Goal: Information Seeking & Learning: Learn about a topic

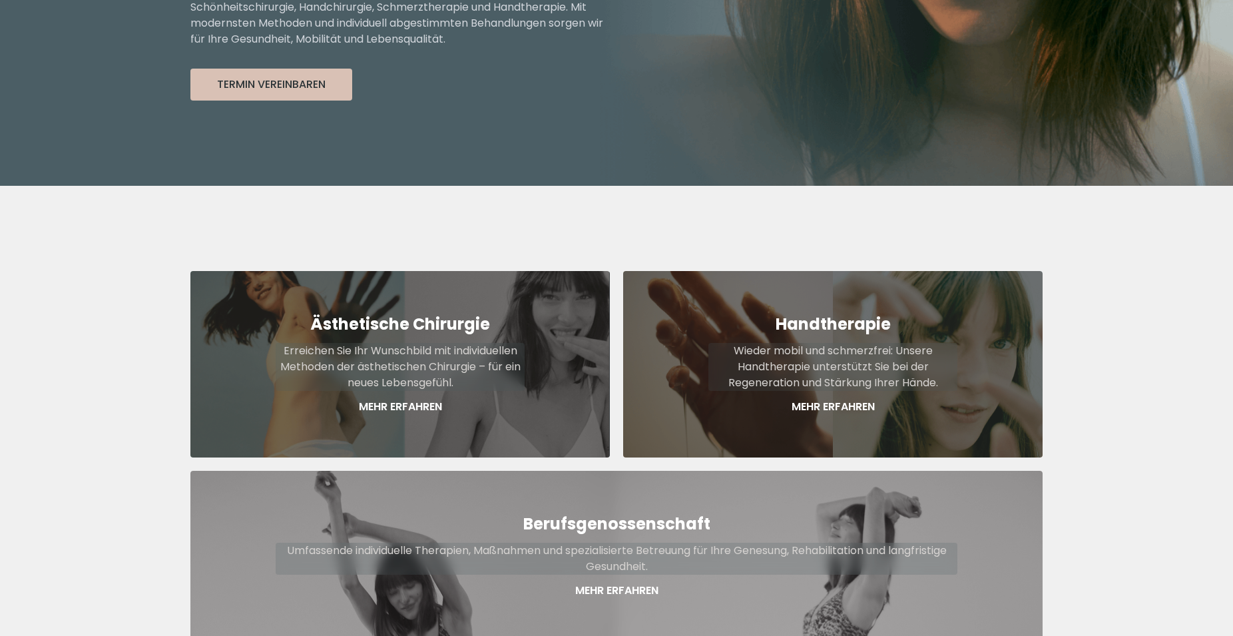
scroll to position [340, 0]
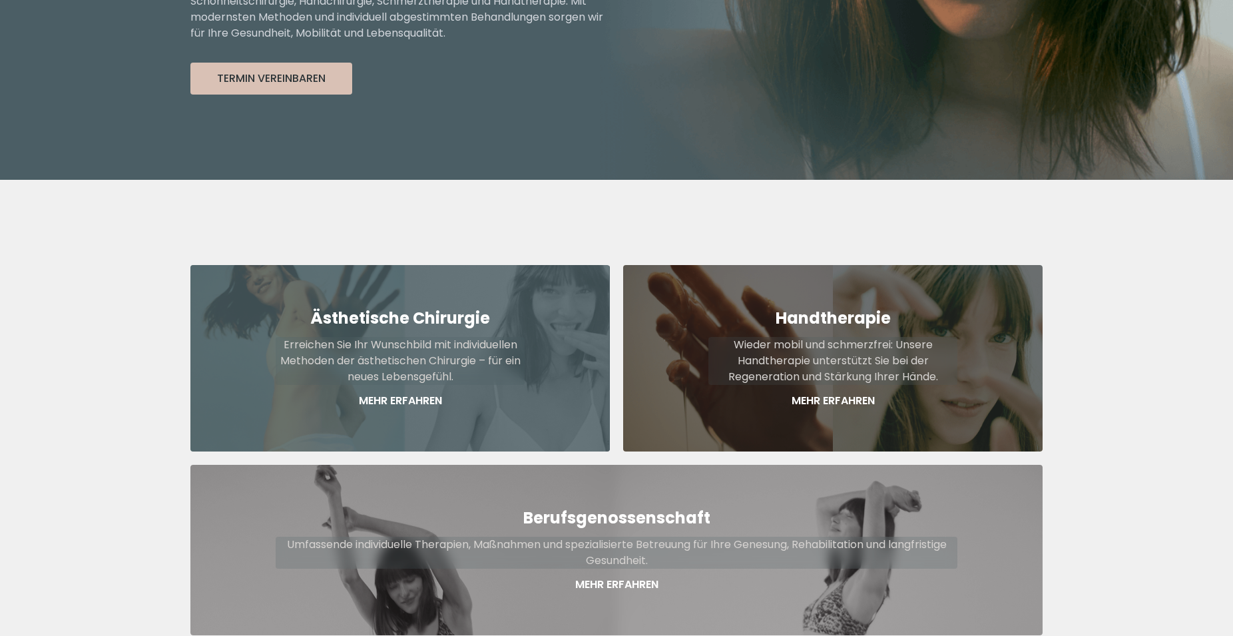
click at [346, 337] on p "Erreichen Sie Ihr Wunschbild mit individuellen Methoden der ästhetischen Chirur…" at bounding box center [400, 361] width 249 height 48
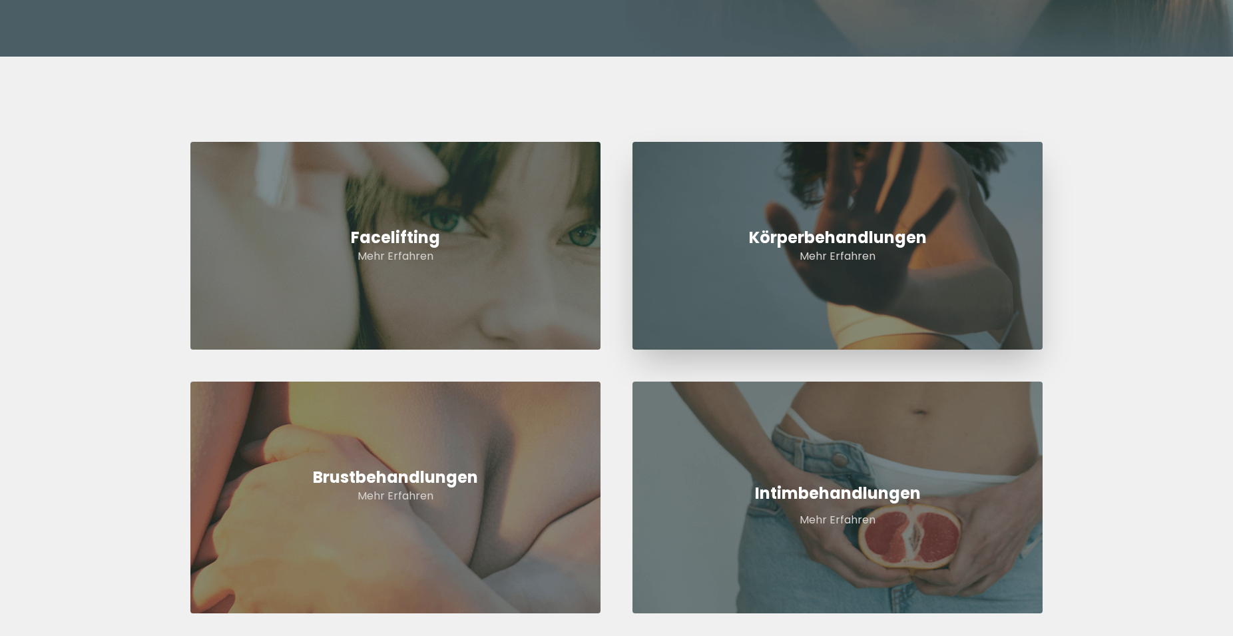
scroll to position [475, 0]
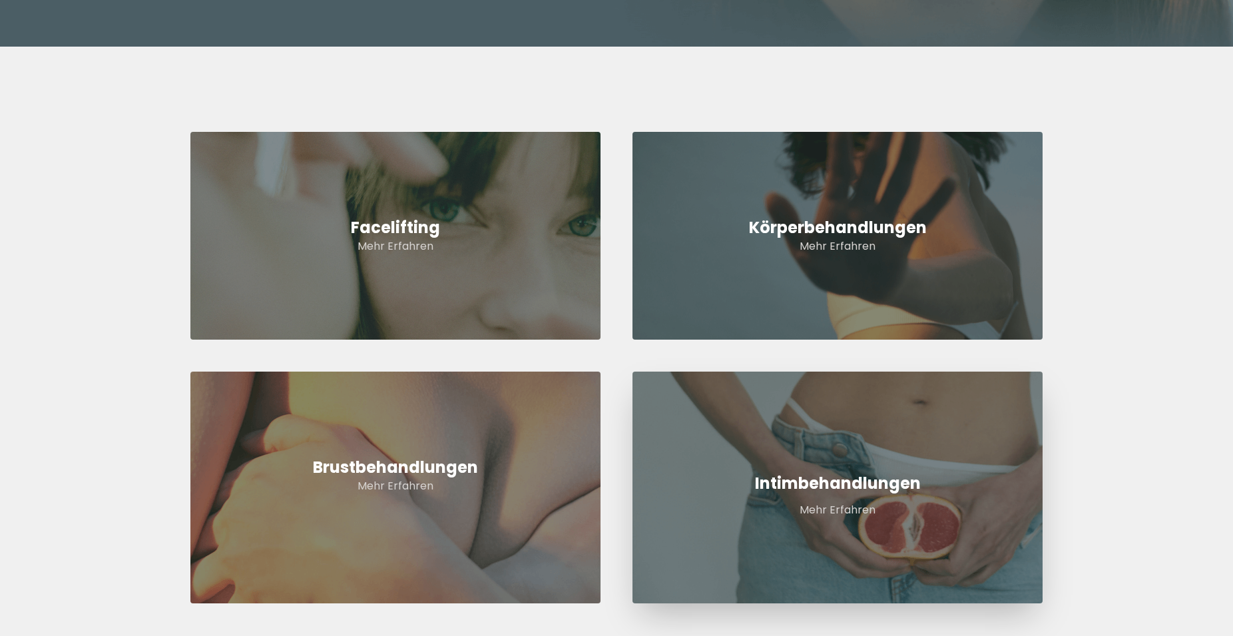
click at [837, 479] on h5 "Intimbehandlungen" at bounding box center [837, 483] width 410 height 21
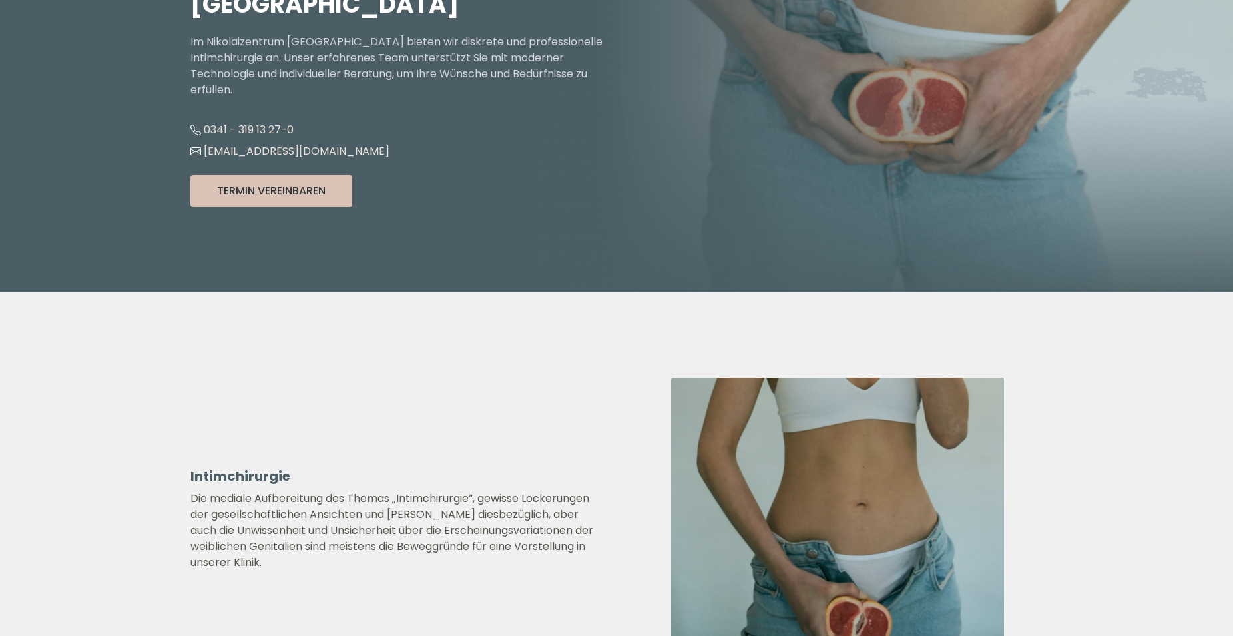
scroll to position [204, 0]
